Goal: Task Accomplishment & Management: Manage account settings

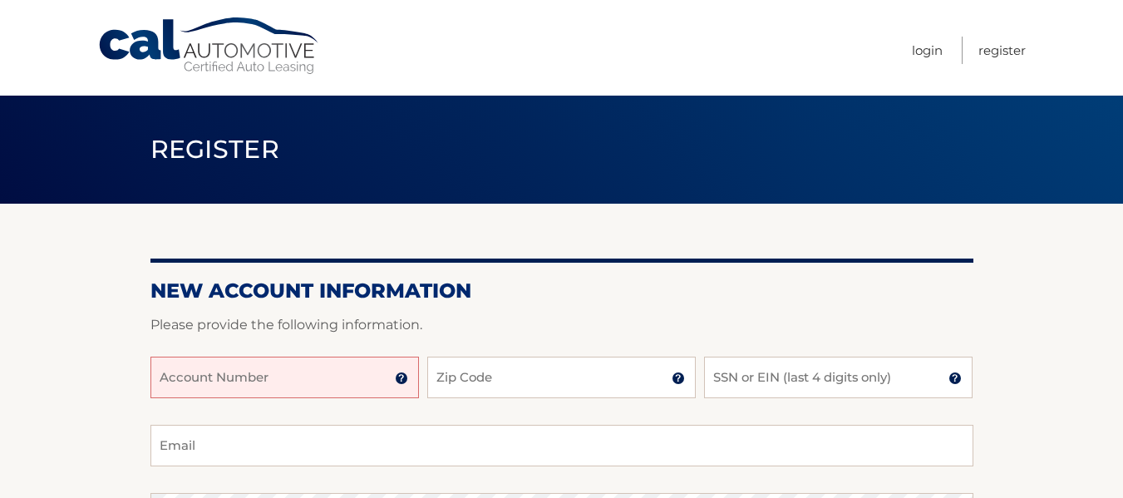
click at [305, 376] on input "Account Number" at bounding box center [284, 378] width 268 height 42
click at [444, 133] on header "Register" at bounding box center [561, 150] width 823 height 108
click at [334, 366] on input "Account Number" at bounding box center [284, 378] width 268 height 42
click at [514, 378] on input "Zip Code" at bounding box center [561, 378] width 268 height 42
type input "33496"
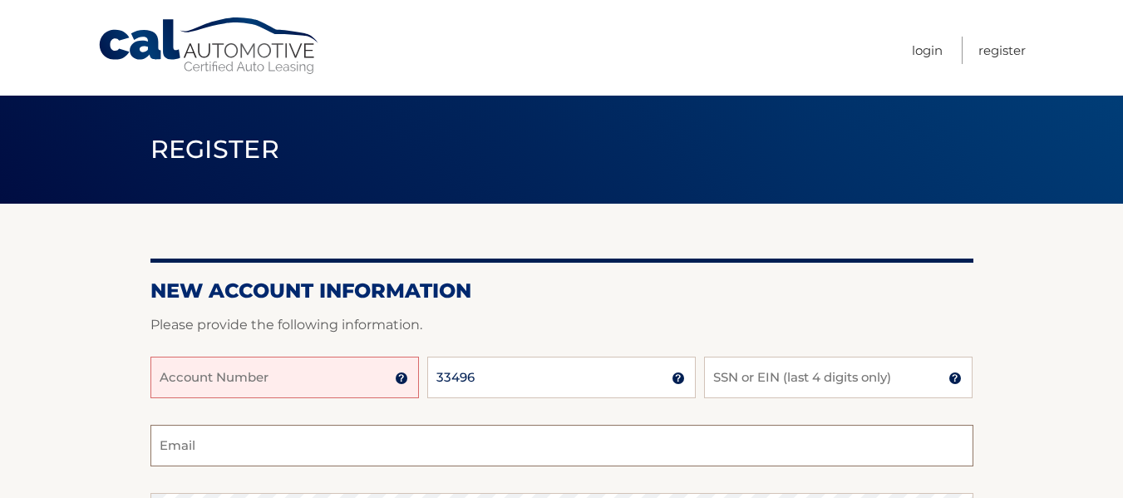
type input "pam405060@gmail.com"
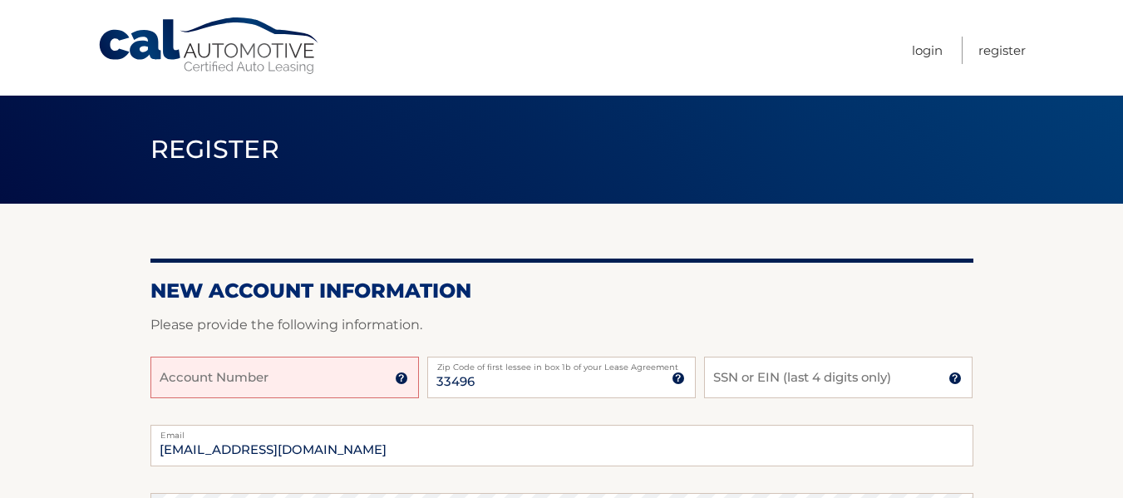
click at [358, 381] on input "Account Number" at bounding box center [284, 378] width 268 height 42
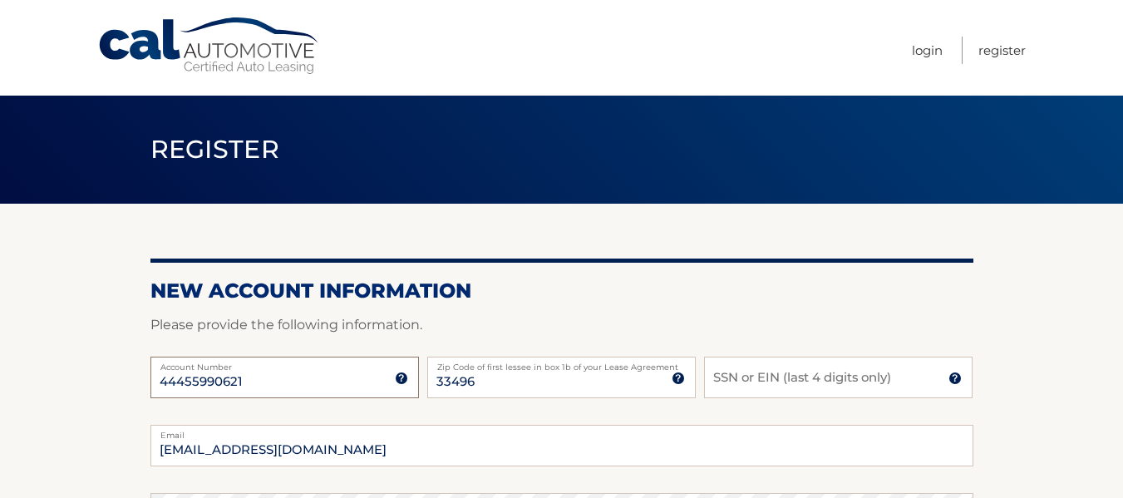
type input "44455990621"
click at [762, 377] on input "SSN or EIN (last 4 digits only)" at bounding box center [838, 378] width 268 height 42
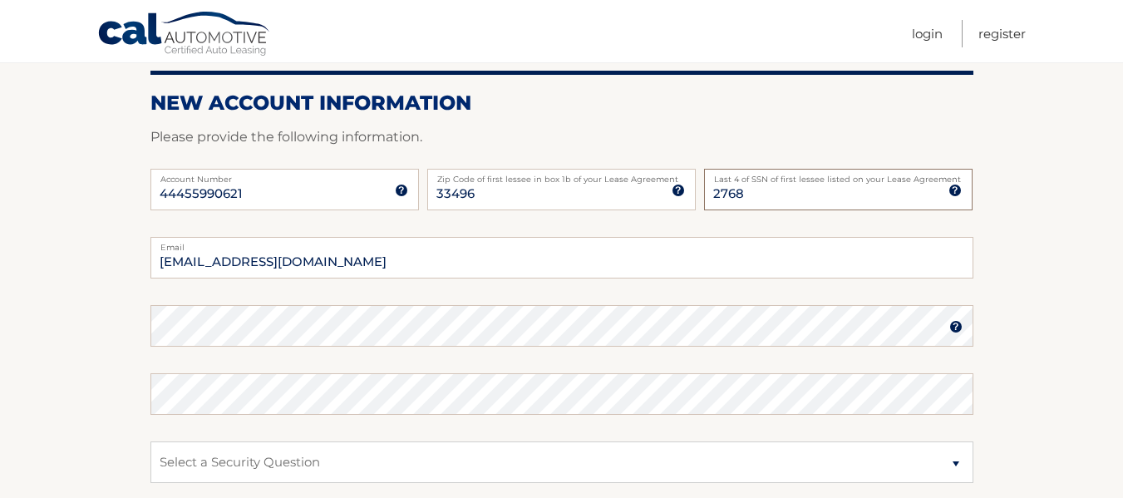
scroll to position [199, 0]
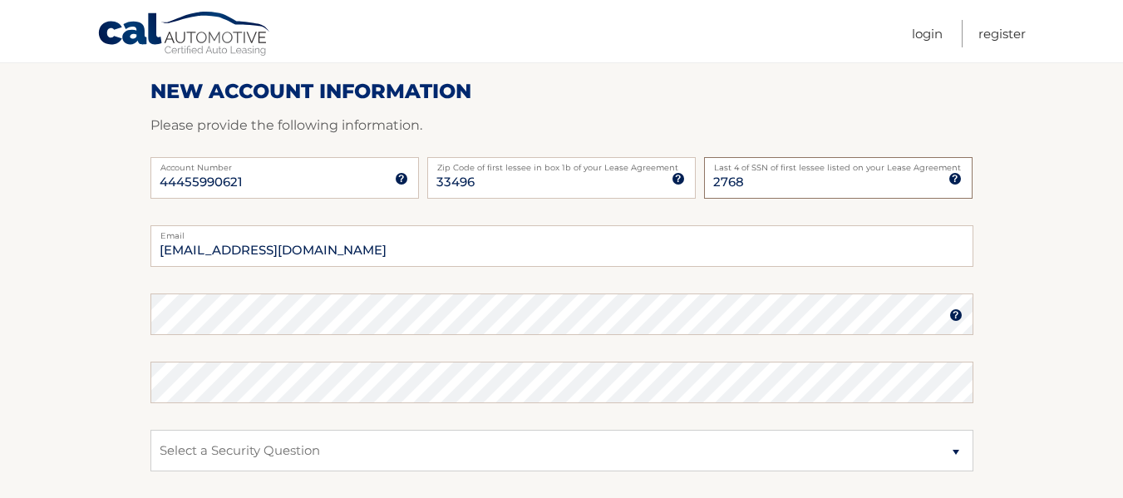
type input "2768"
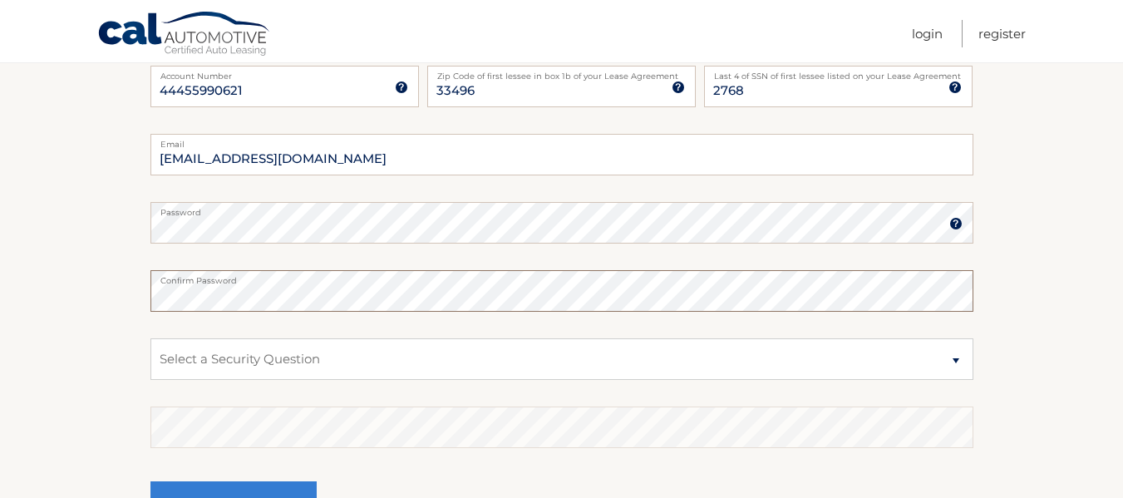
scroll to position [310, 0]
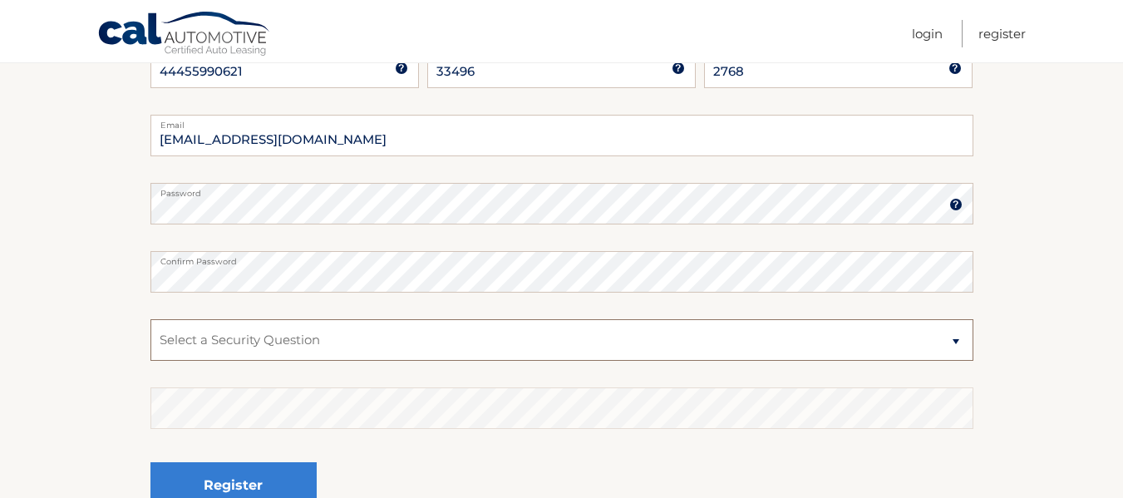
click at [957, 339] on select "Select a Security Question What was the name of your elementary school? What is…" at bounding box center [561, 340] width 823 height 42
select select "2"
click at [150, 319] on select "Select a Security Question What was the name of your elementary school? What is…" at bounding box center [561, 340] width 823 height 42
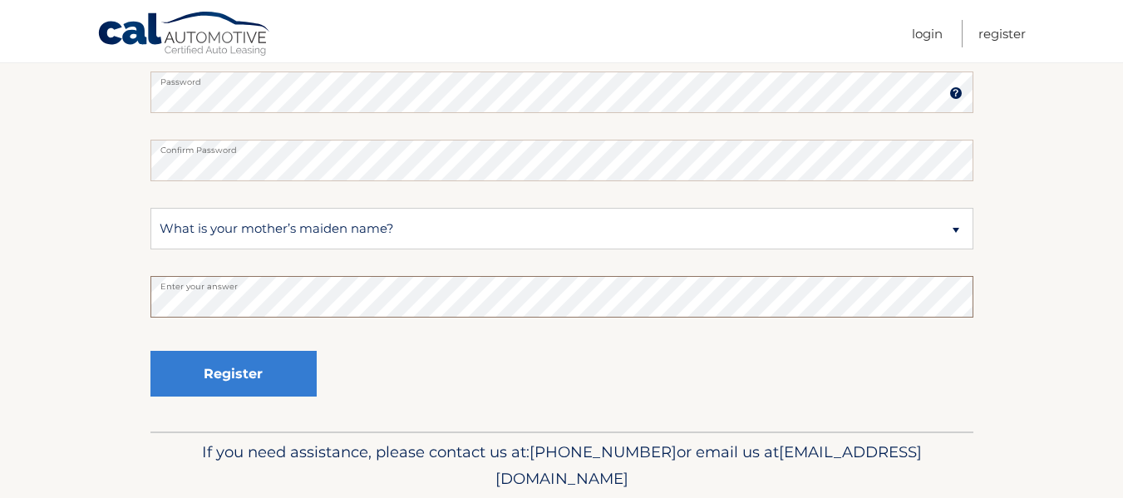
scroll to position [481, 0]
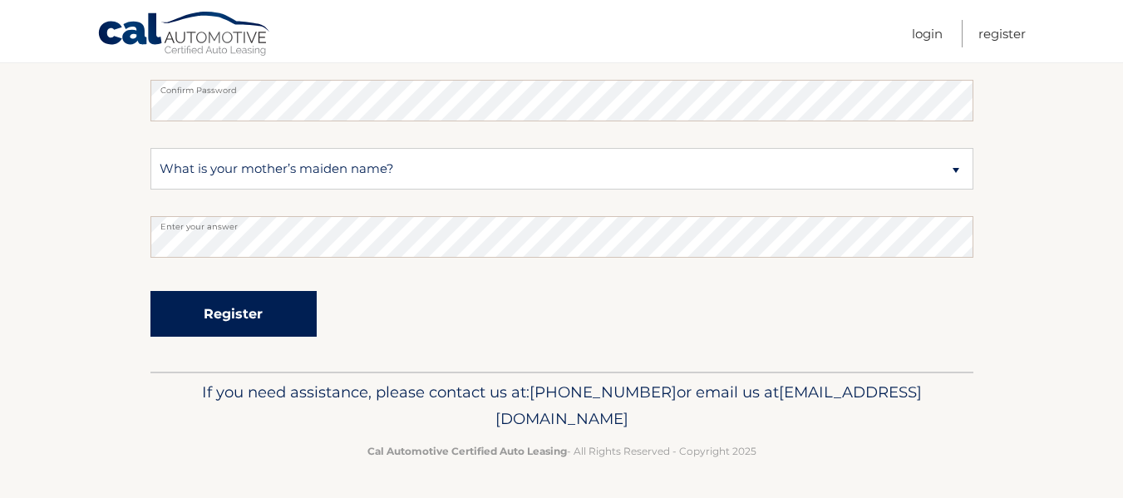
click at [259, 317] on button "Register" at bounding box center [233, 314] width 166 height 46
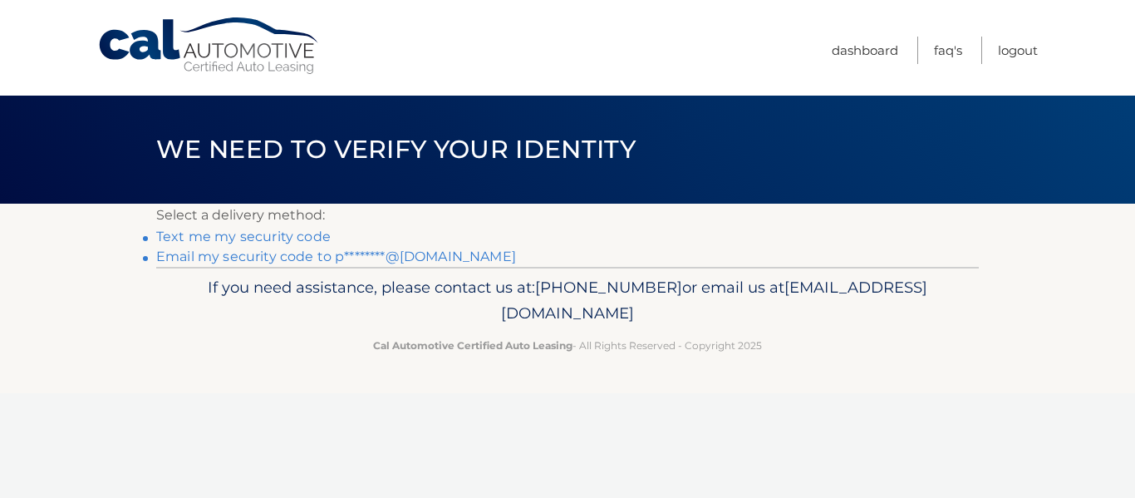
click at [272, 238] on link "Text me my security code" at bounding box center [243, 237] width 175 height 16
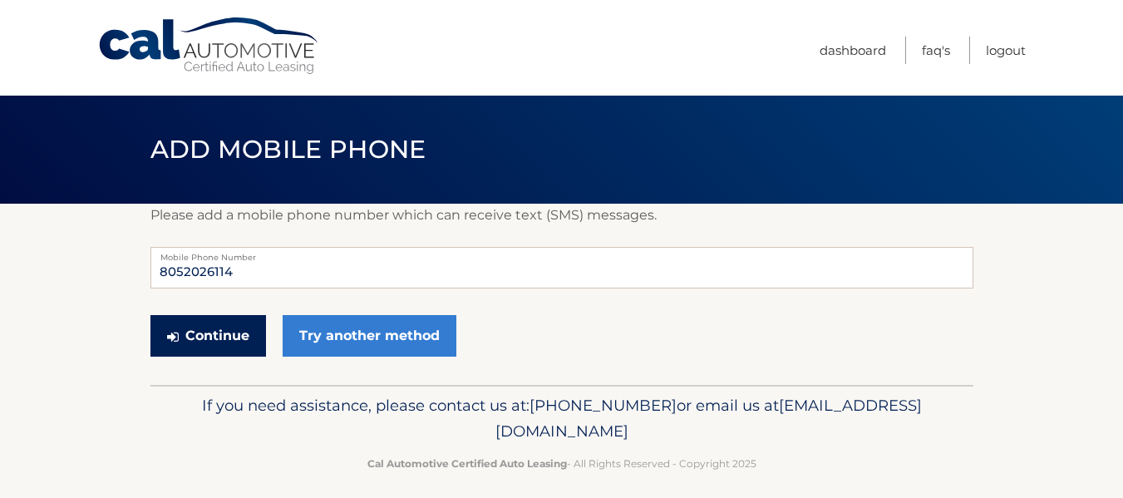
click at [220, 329] on button "Continue" at bounding box center [208, 336] width 116 height 42
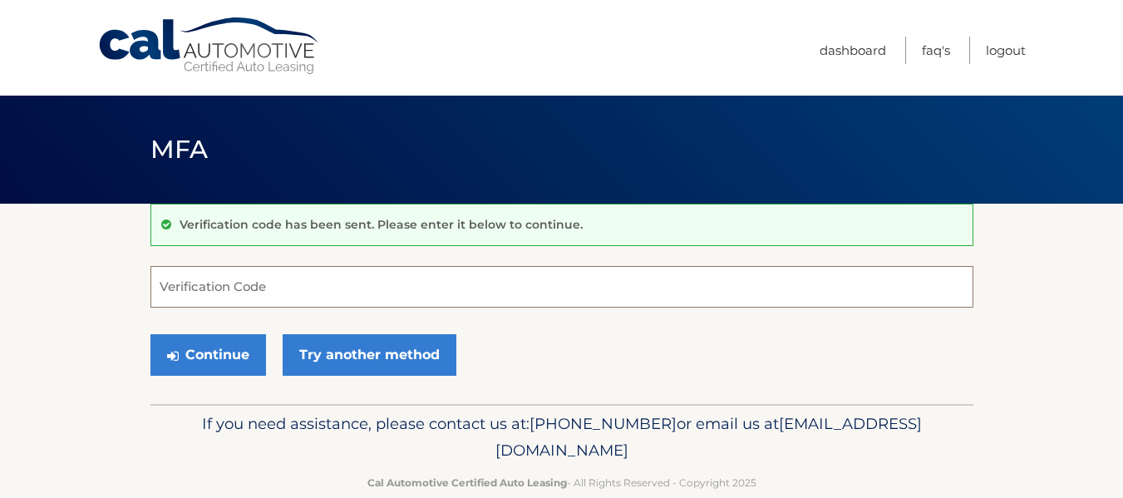
click at [210, 290] on input "Verification Code" at bounding box center [561, 287] width 823 height 42
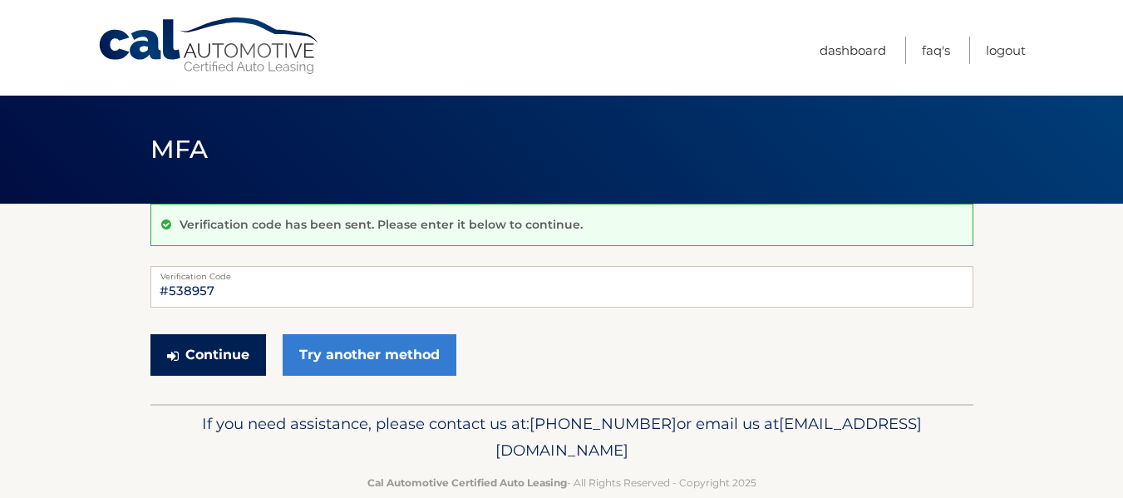
click at [211, 364] on button "Continue" at bounding box center [208, 355] width 116 height 42
click at [170, 293] on input "#538957" at bounding box center [561, 287] width 823 height 42
type input "538957"
click at [228, 351] on button "Continue" at bounding box center [208, 355] width 116 height 42
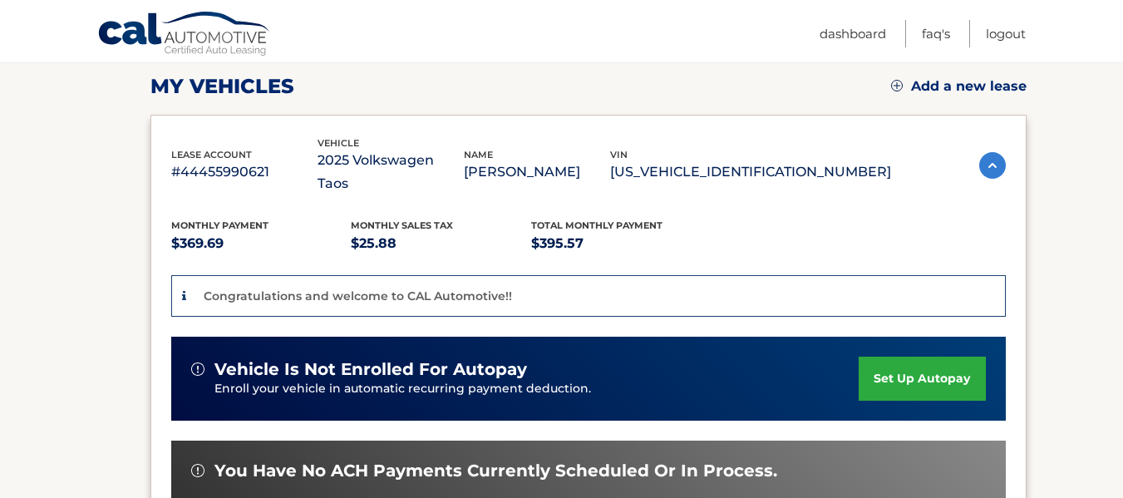
scroll to position [244, 0]
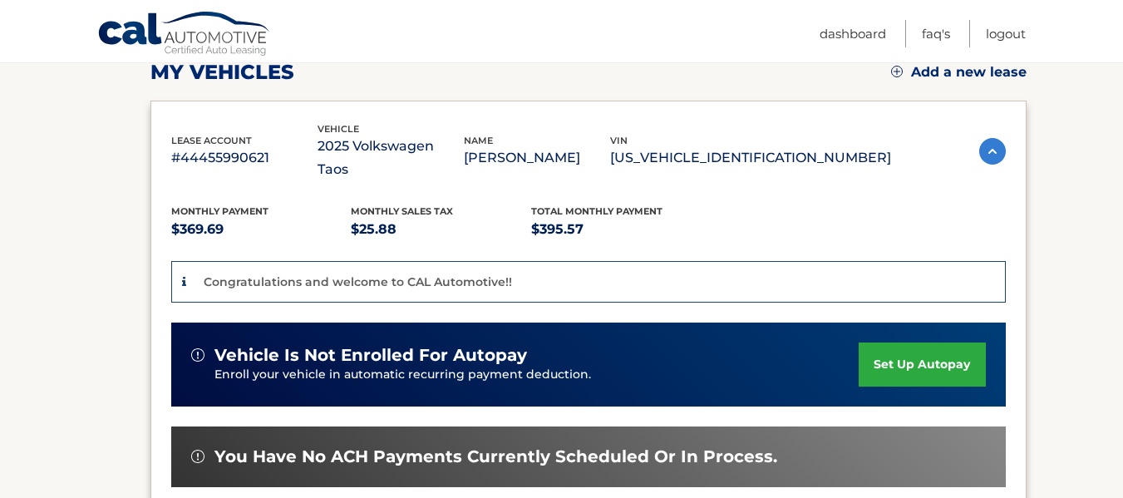
click at [926, 342] on link "set up autopay" at bounding box center [922, 364] width 126 height 44
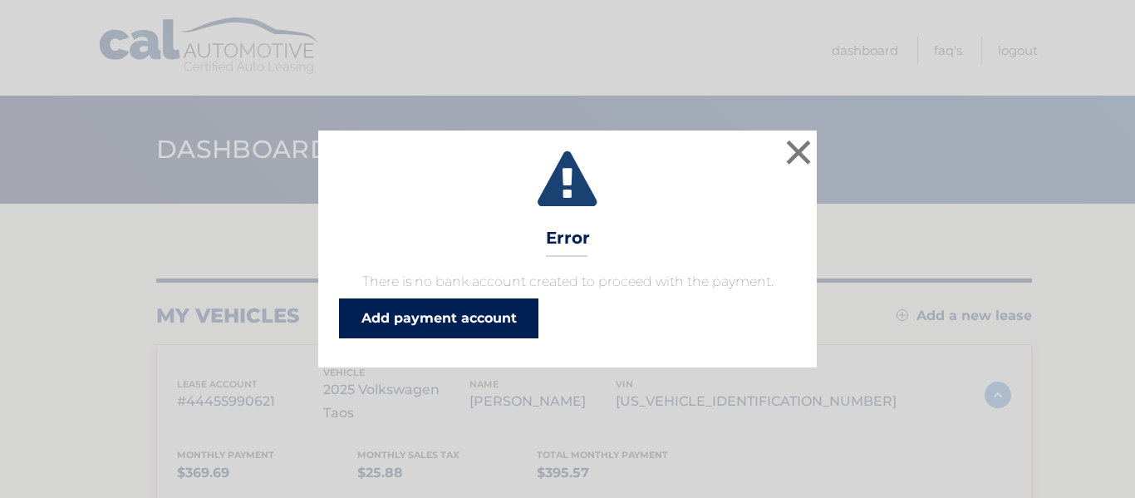
click at [487, 312] on link "Add payment account" at bounding box center [438, 318] width 199 height 40
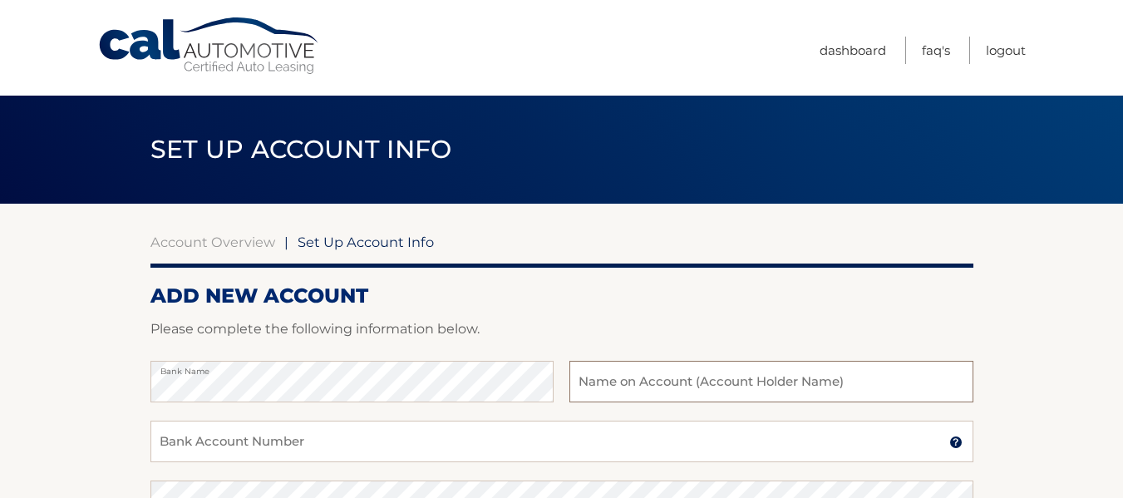
click at [625, 386] on input "text" at bounding box center [770, 382] width 403 height 42
type input "[PERSON_NAME]"
click at [327, 449] on input "Bank Account Number" at bounding box center [561, 442] width 823 height 42
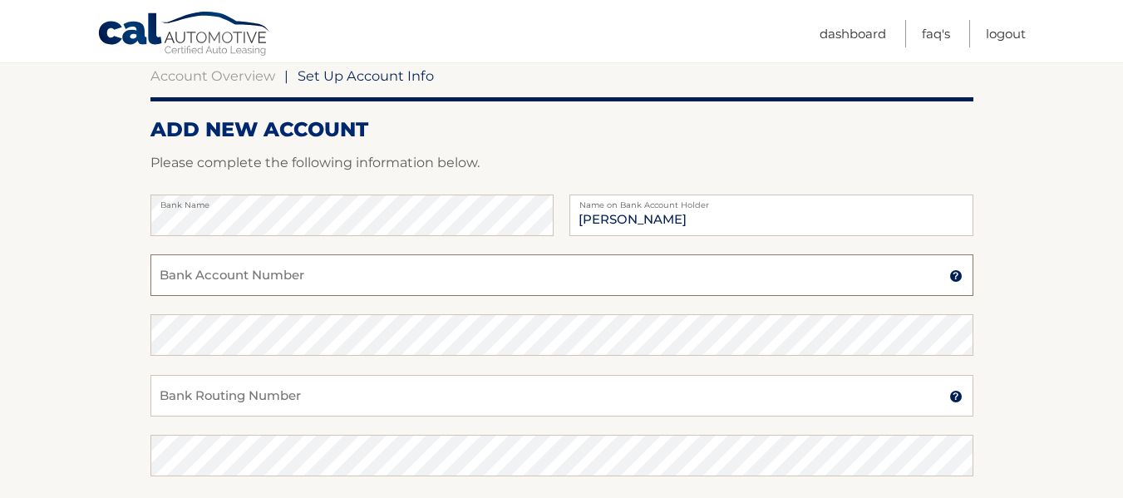
scroll to position [185, 0]
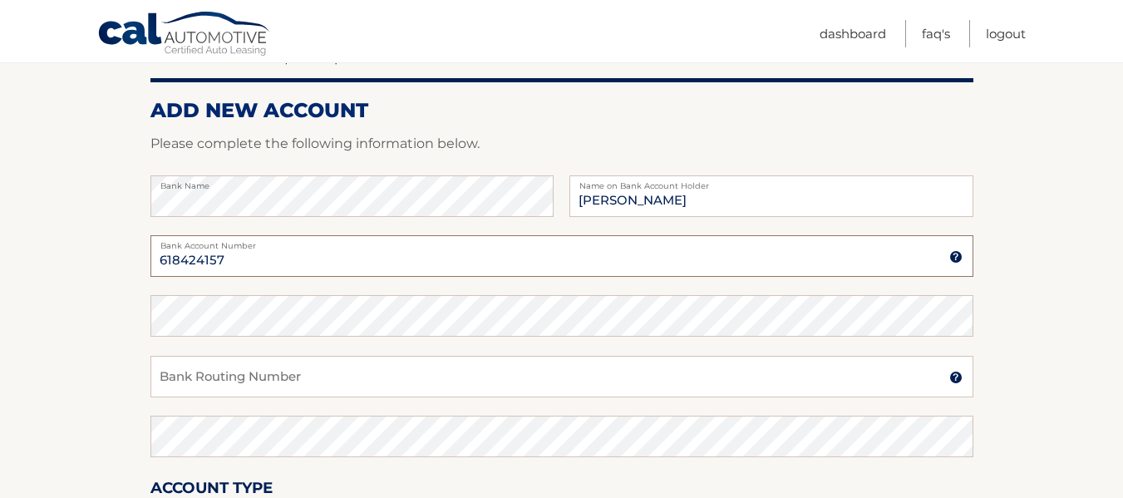
type input "618424157"
click at [263, 386] on input "Bank Routing Number" at bounding box center [561, 377] width 823 height 42
type input "111000614"
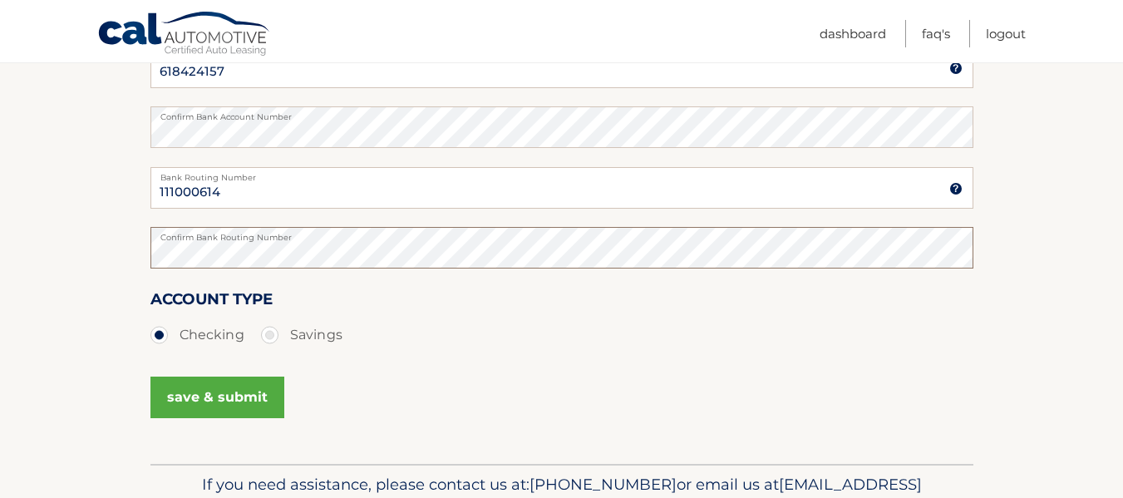
scroll to position [396, 0]
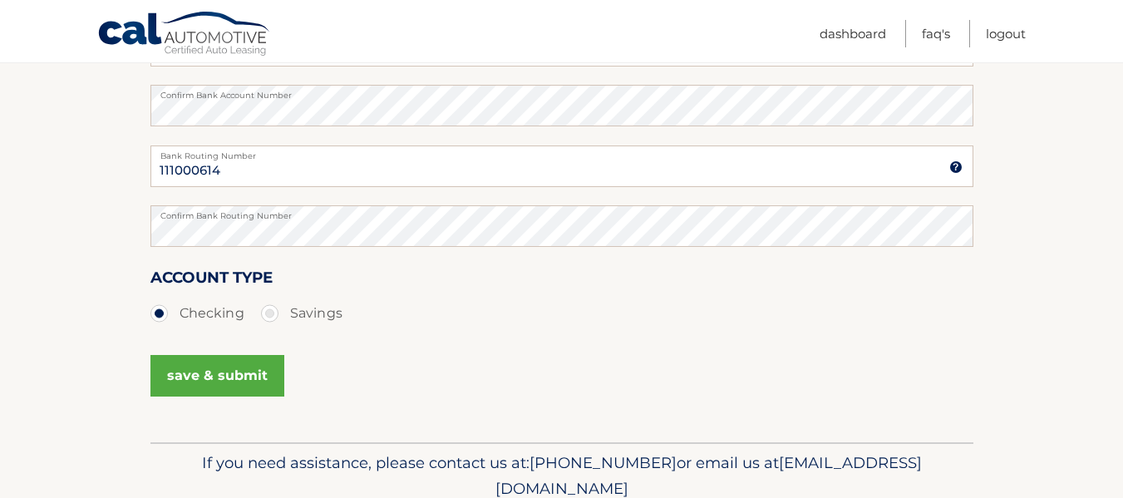
click at [222, 374] on button "save & submit" at bounding box center [217, 376] width 134 height 42
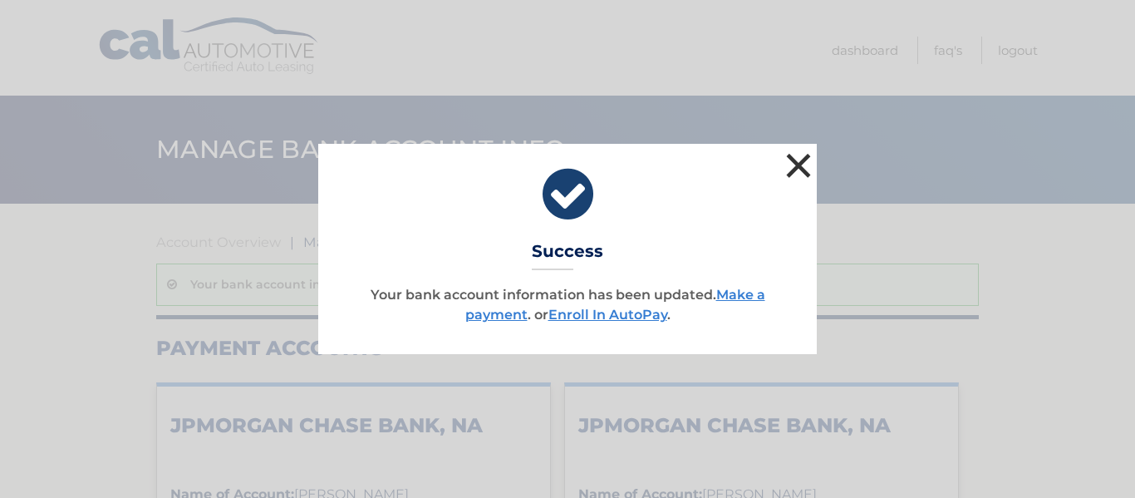
click at [806, 164] on button "×" at bounding box center [798, 165] width 33 height 33
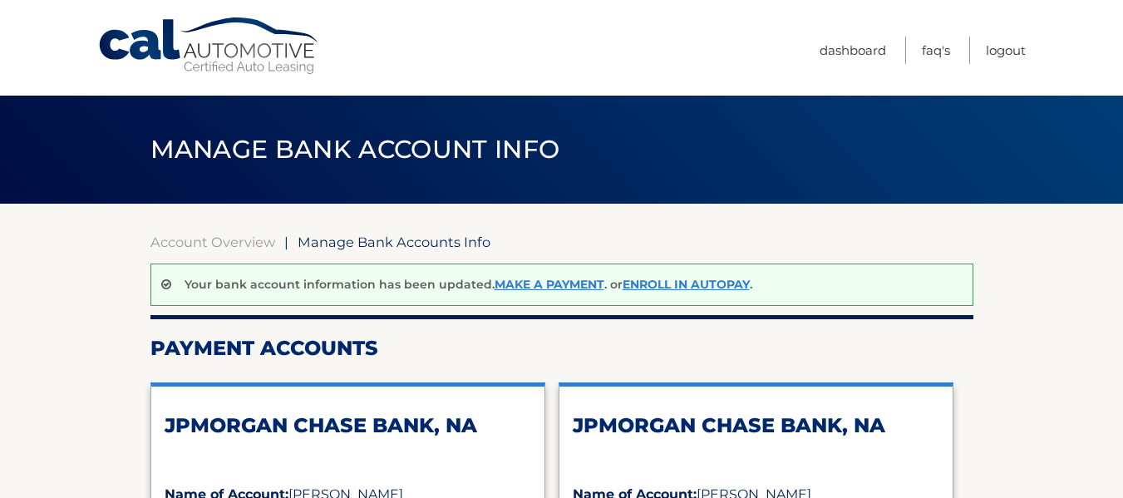
click at [549, 278] on link "Make a payment" at bounding box center [549, 284] width 110 height 15
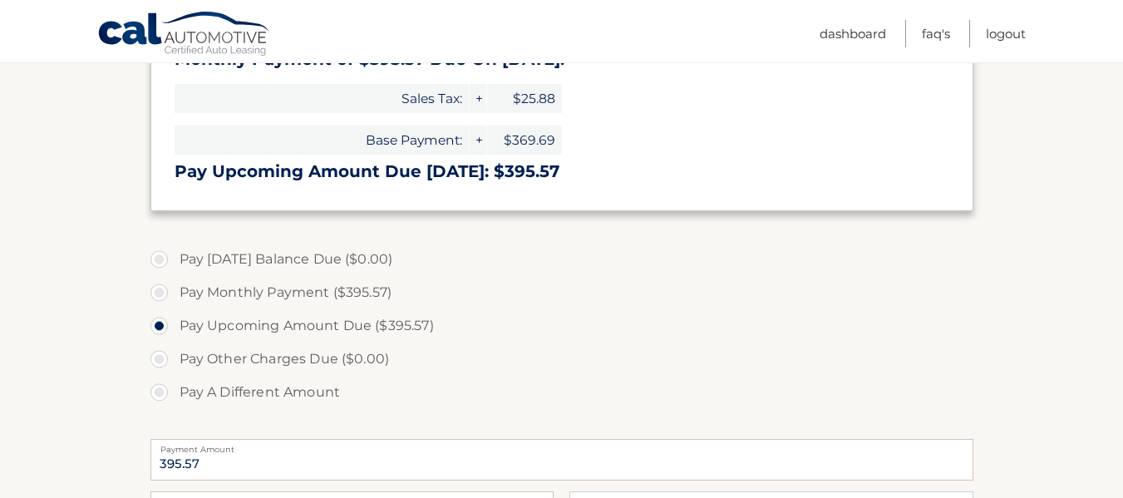
scroll to position [254, 0]
